Goal: Obtain resource: Download file/media

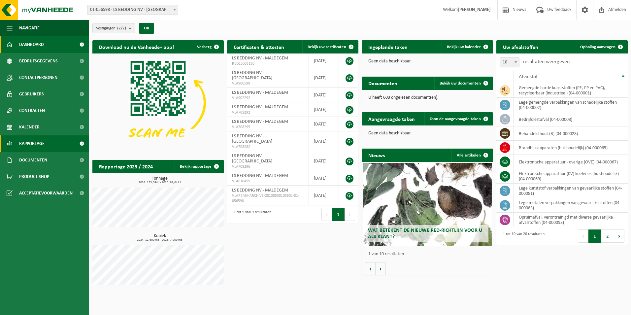
click at [37, 139] on span "Rapportage" at bounding box center [31, 143] width 25 height 17
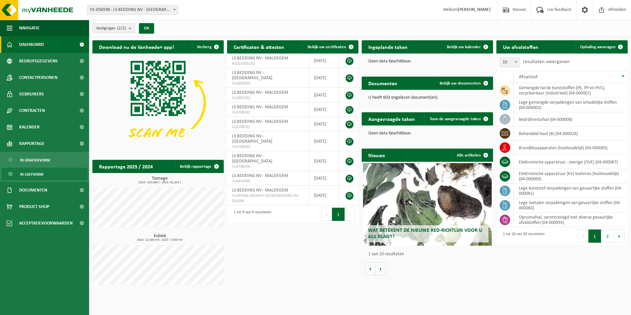
click at [40, 173] on span "In lijstvorm" at bounding box center [31, 174] width 23 height 13
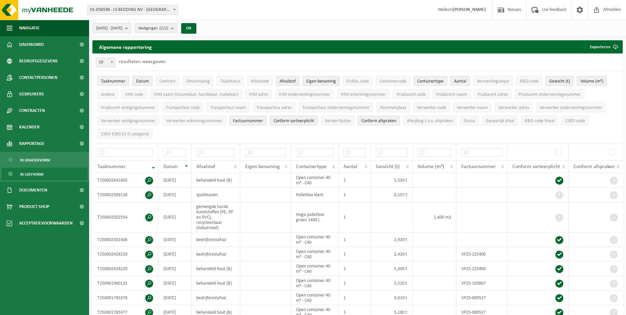
click at [131, 29] on b "submit" at bounding box center [128, 27] width 6 height 9
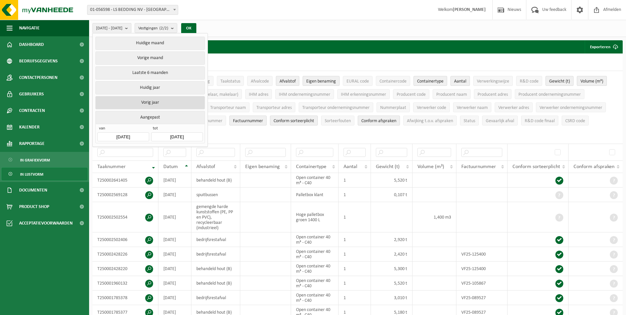
click at [162, 100] on button "Vorig jaar" at bounding box center [149, 102] width 109 height 13
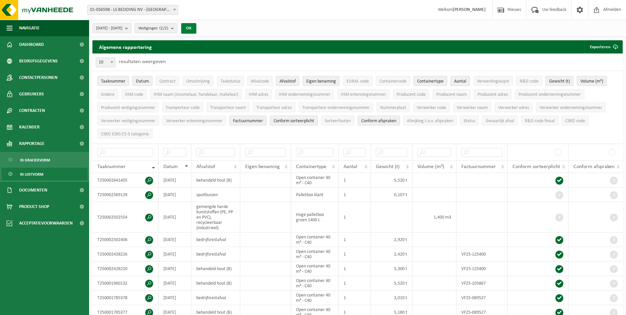
click at [196, 27] on button "OK" at bounding box center [188, 28] width 15 height 11
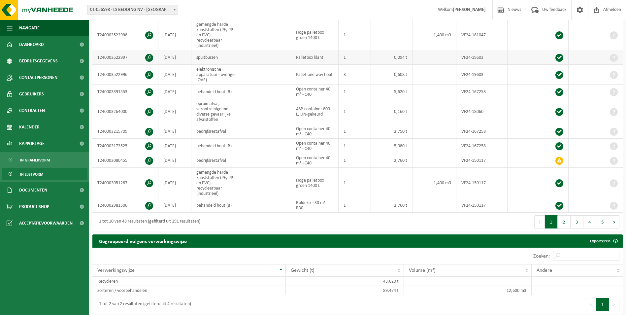
scroll to position [165, 0]
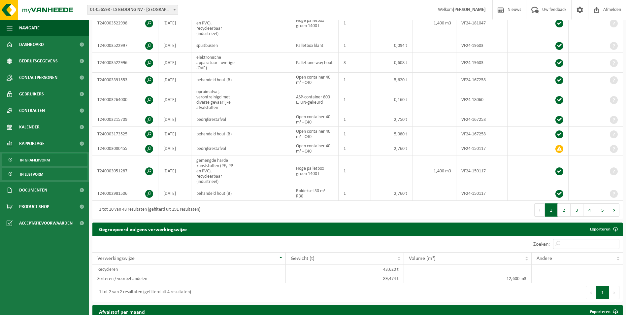
click at [35, 160] on span "In grafiekvorm" at bounding box center [35, 160] width 30 height 13
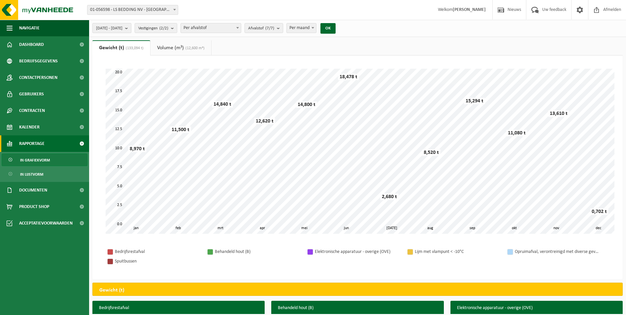
click at [131, 28] on b "submit" at bounding box center [128, 27] width 6 height 9
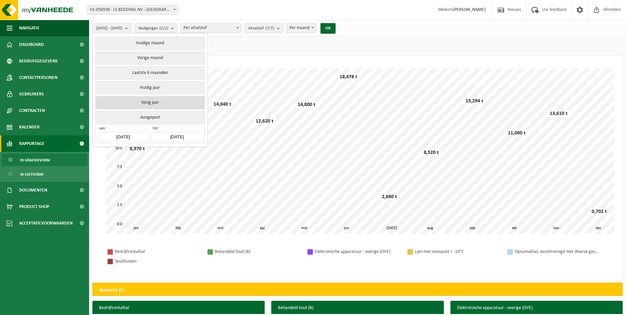
click at [160, 102] on button "Vorig jaar" at bounding box center [149, 102] width 109 height 13
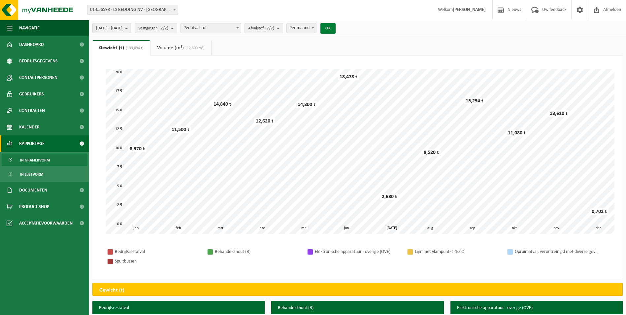
click at [336, 27] on button "OK" at bounding box center [328, 28] width 15 height 11
click at [241, 29] on span at bounding box center [237, 27] width 7 height 9
select select "2"
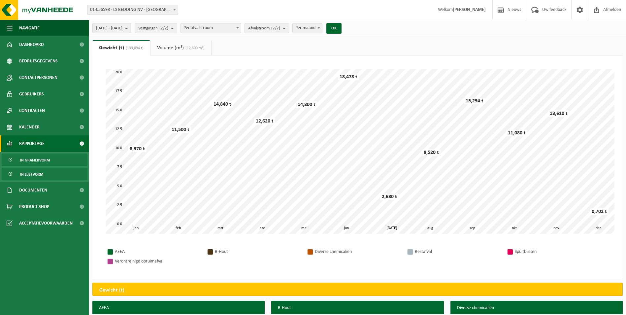
click at [37, 172] on span "In lijstvorm" at bounding box center [31, 174] width 23 height 13
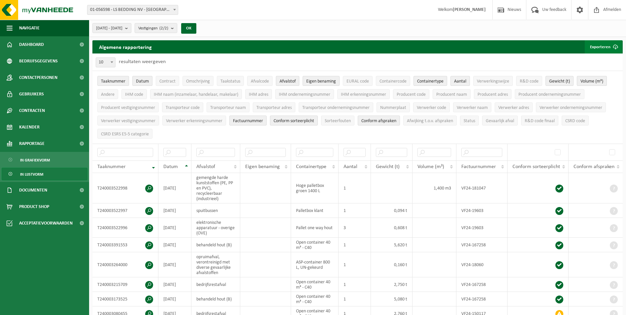
click at [603, 46] on button "Exporteren" at bounding box center [603, 46] width 37 height 13
click at [599, 60] on link "Enkel mijn selectie" at bounding box center [592, 59] width 60 height 13
click at [427, 12] on div "Vestiging: 01-056598 - LS BEDDING NV - MALDEGEM 02-010067 - LS BEDDING NV - [GE…" at bounding box center [313, 10] width 626 height 20
click at [607, 10] on span "Afmelden" at bounding box center [612, 9] width 21 height 19
